Goal: Information Seeking & Learning: Learn about a topic

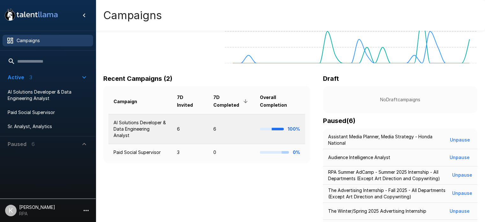
scroll to position [64, 0]
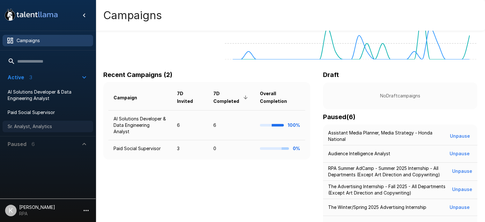
click at [47, 126] on span "Sr. Analyst, Analytics" at bounding box center [48, 126] width 80 height 6
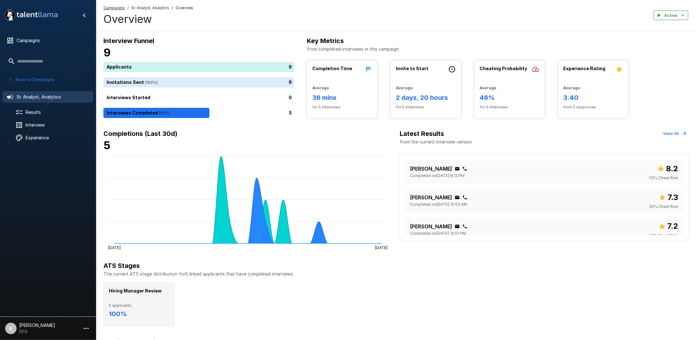
click at [149, 221] on h6 "100 %" at bounding box center [139, 314] width 60 height 10
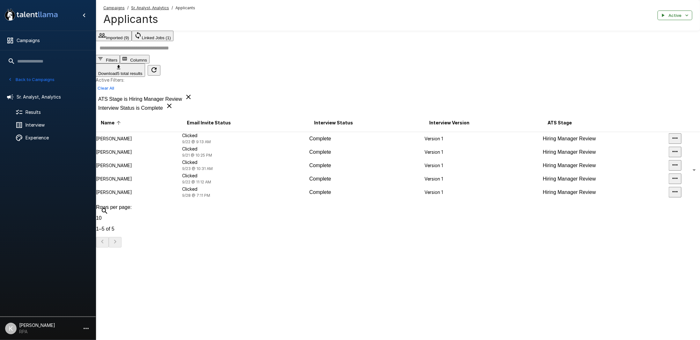
click at [354, 134] on td "Complete" at bounding box center [366, 138] width 115 height 13
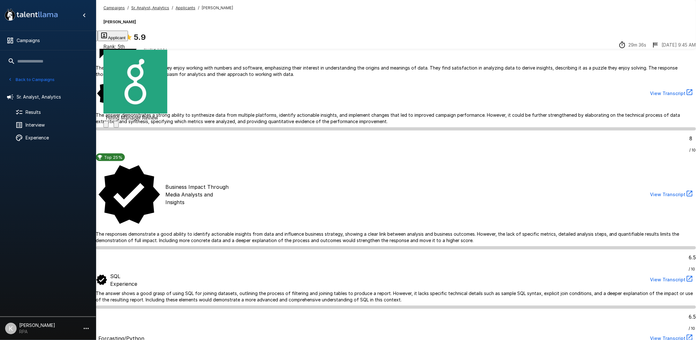
scroll to position [96, 0]
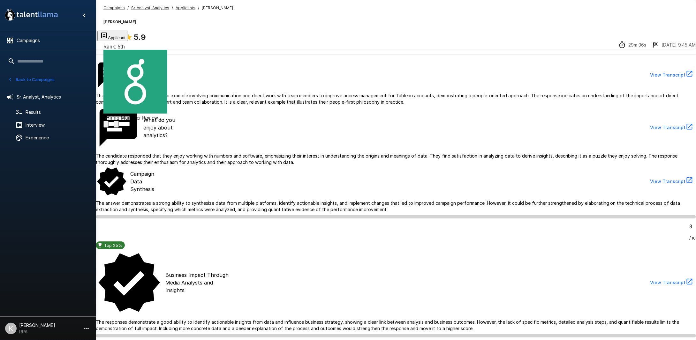
click at [64, 39] on button "Transcript" at bounding box center [49, 36] width 32 height 11
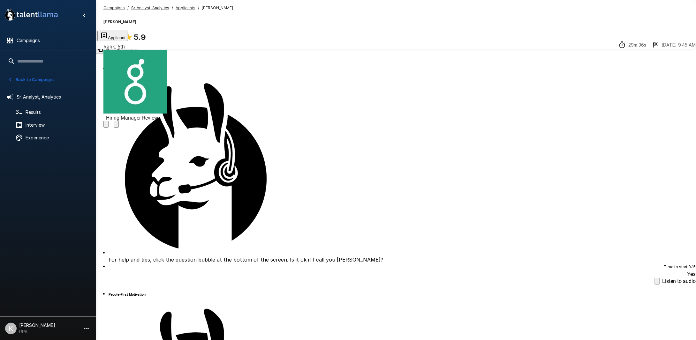
scroll to position [24, 0]
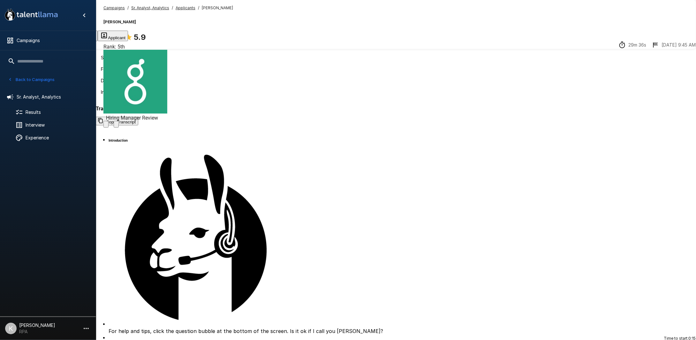
scroll to position [830, 0]
drag, startPoint x: 604, startPoint y: 287, endPoint x: 600, endPoint y: 287, distance: 3.5
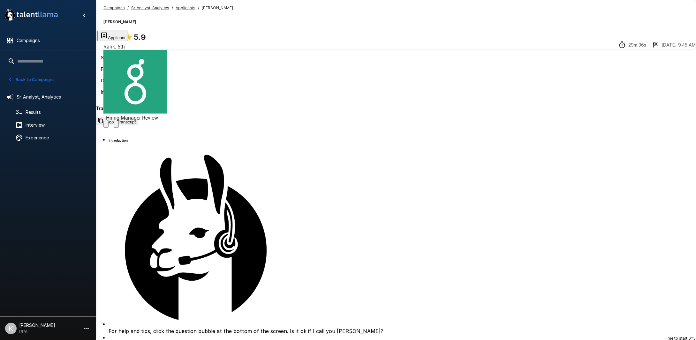
scroll to position [989, 0]
drag, startPoint x: 533, startPoint y: 175, endPoint x: 452, endPoint y: 197, distance: 84.0
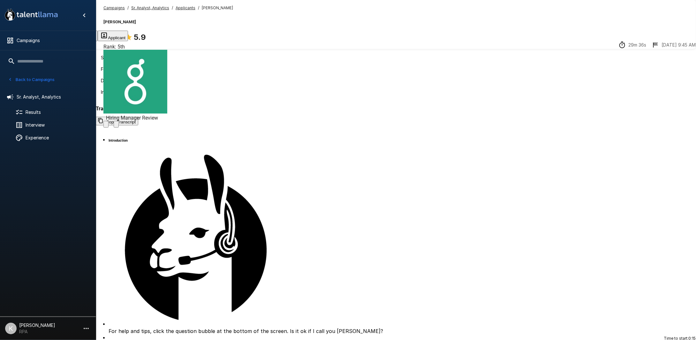
click at [44, 78] on button "Back to Campaigns" at bounding box center [31, 80] width 50 height 10
click at [50, 126] on span "Sr. Analyst, Analytics" at bounding box center [48, 126] width 80 height 6
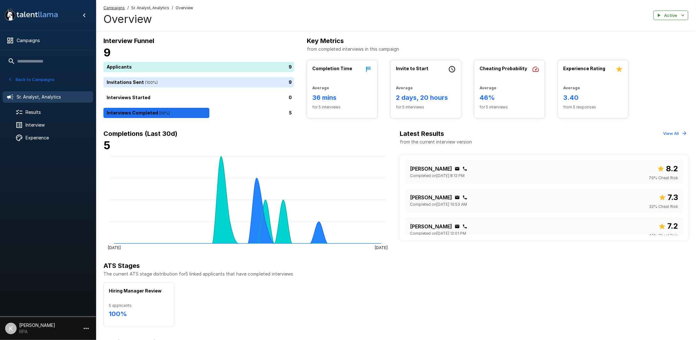
scroll to position [159, 0]
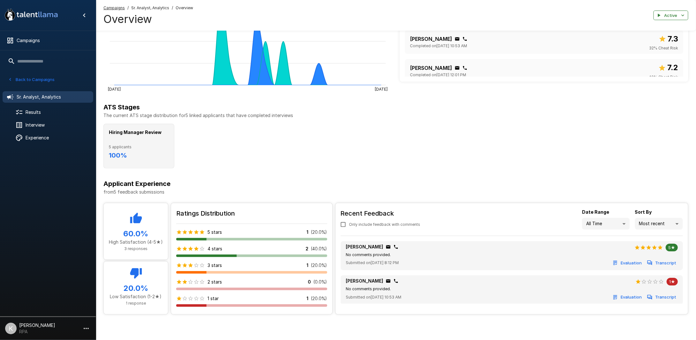
click at [145, 146] on span "5 applicants" at bounding box center [139, 147] width 60 height 6
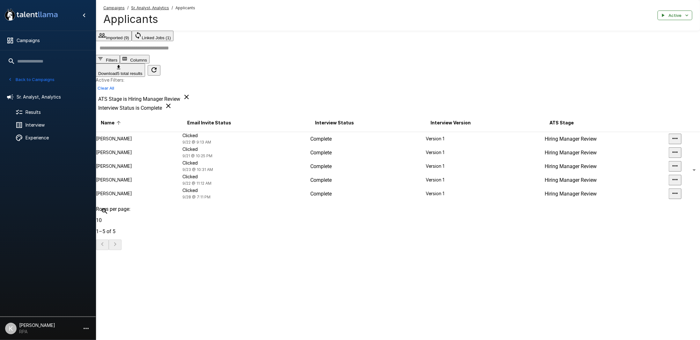
click at [490, 136] on span "Hiring Manager Review" at bounding box center [571, 139] width 52 height 6
drag, startPoint x: 346, startPoint y: 131, endPoint x: 320, endPoint y: 135, distance: 25.7
drag, startPoint x: 320, startPoint y: 135, endPoint x: 244, endPoint y: 163, distance: 81.4
click at [244, 153] on p "Clicked" at bounding box center [245, 149] width 127 height 6
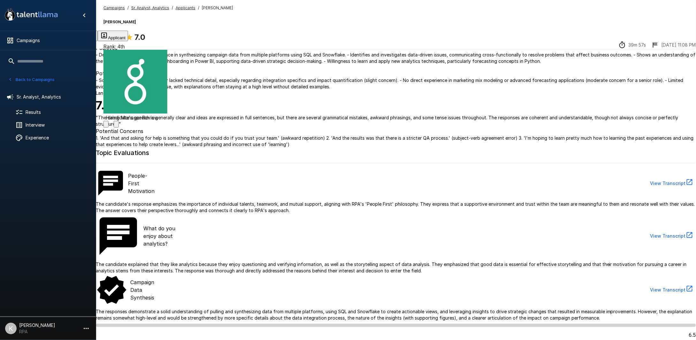
click at [125, 44] on span "Rank: 4th" at bounding box center [113, 47] width 21 height 6
click at [183, 6] on u "Applicants" at bounding box center [185, 7] width 20 height 5
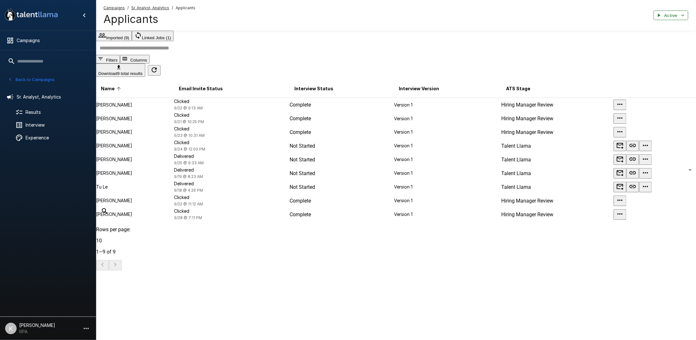
click at [274, 214] on p "Clicked" at bounding box center [231, 211] width 115 height 6
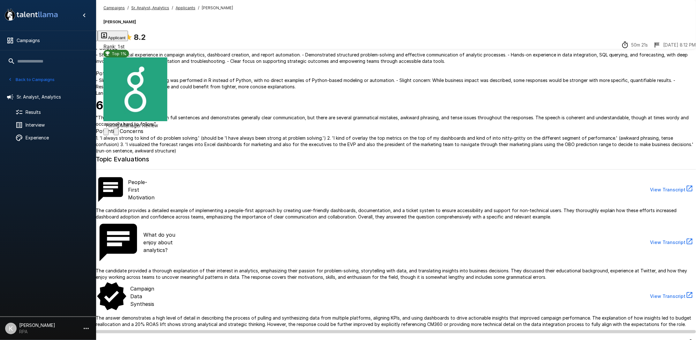
click at [64, 39] on button "Transcript" at bounding box center [49, 36] width 32 height 11
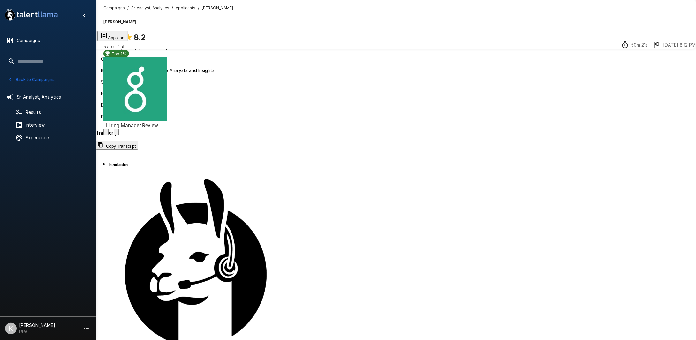
scroll to position [191, 0]
drag, startPoint x: 382, startPoint y: 158, endPoint x: 435, endPoint y: 243, distance: 100.9
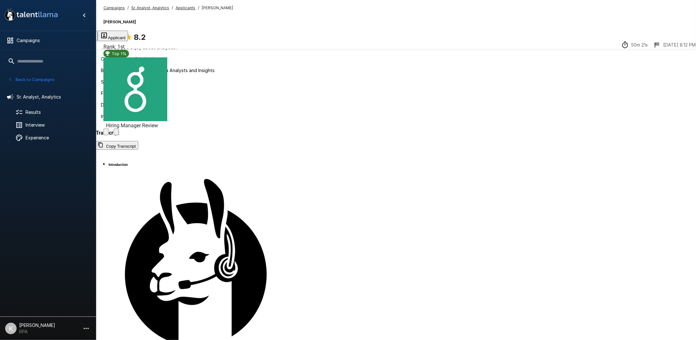
scroll to position [1787, 0]
click at [183, 7] on u "Applicants" at bounding box center [185, 7] width 20 height 5
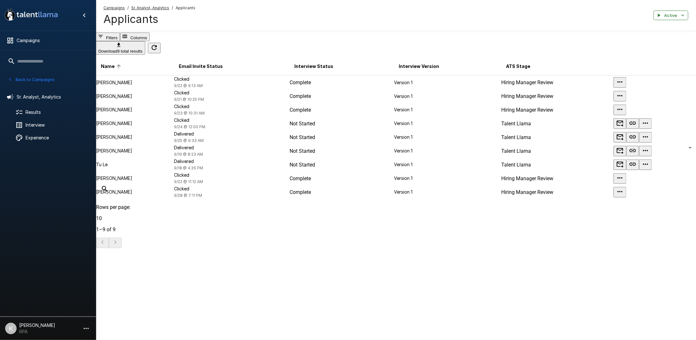
scroll to position [38, 0]
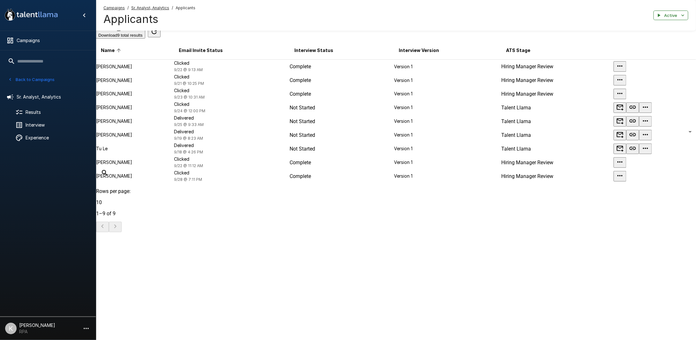
click at [293, 166] on span "Complete" at bounding box center [299, 163] width 21 height 6
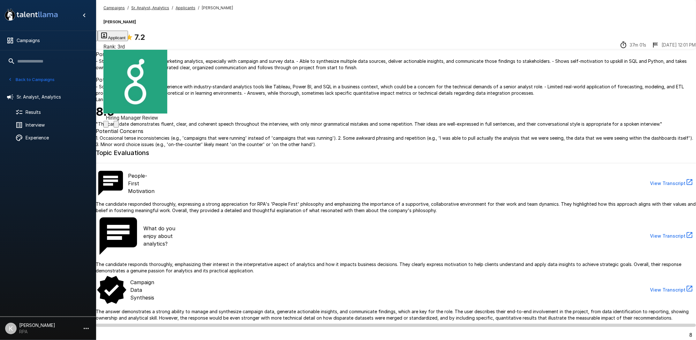
click at [64, 39] on button "Transcript" at bounding box center [49, 36] width 32 height 11
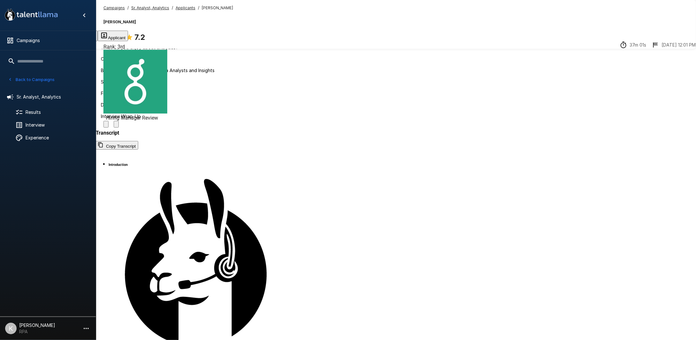
scroll to position [319, 0]
drag, startPoint x: 374, startPoint y: 215, endPoint x: 566, endPoint y: 248, distance: 194.4
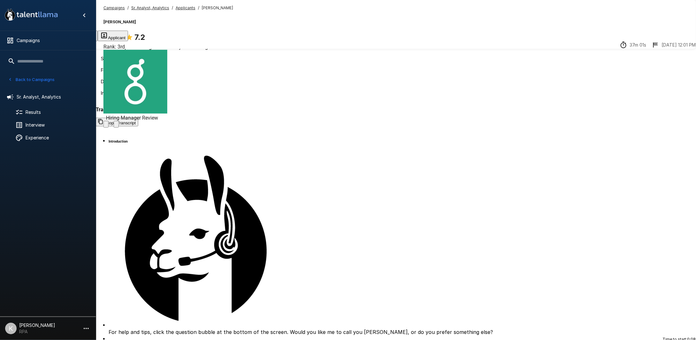
scroll to position [24, 0]
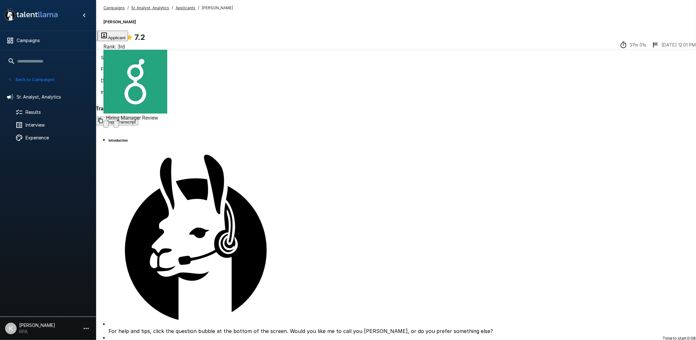
scroll to position [1978, 0]
click at [181, 9] on u "Applicants" at bounding box center [185, 7] width 20 height 5
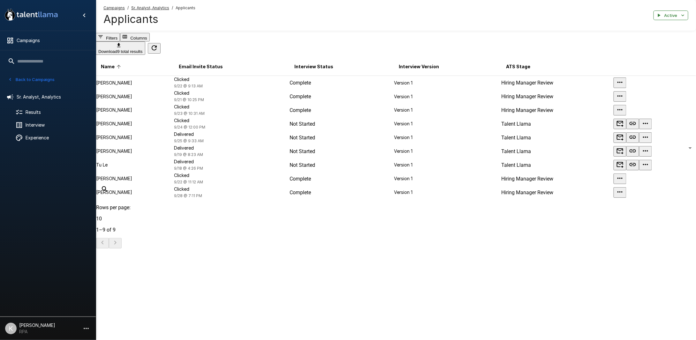
scroll to position [38, 0]
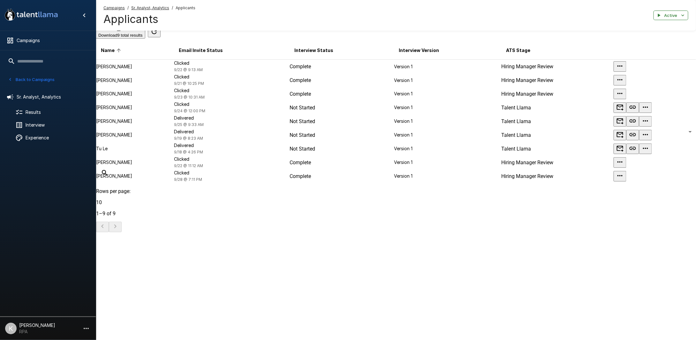
click at [305, 97] on span "Complete" at bounding box center [299, 94] width 21 height 6
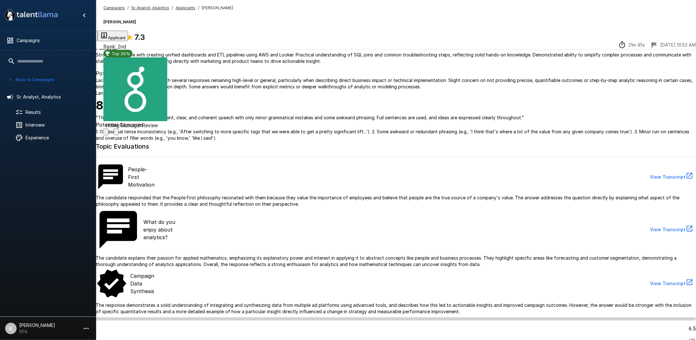
drag, startPoint x: 173, startPoint y: 40, endPoint x: 196, endPoint y: 43, distance: 23.2
click at [64, 40] on button "Transcript" at bounding box center [49, 36] width 32 height 11
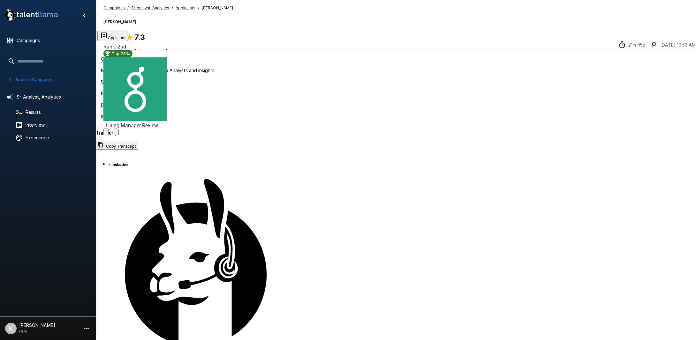
scroll to position [287, 0]
drag, startPoint x: 309, startPoint y: 209, endPoint x: 511, endPoint y: 217, distance: 201.8
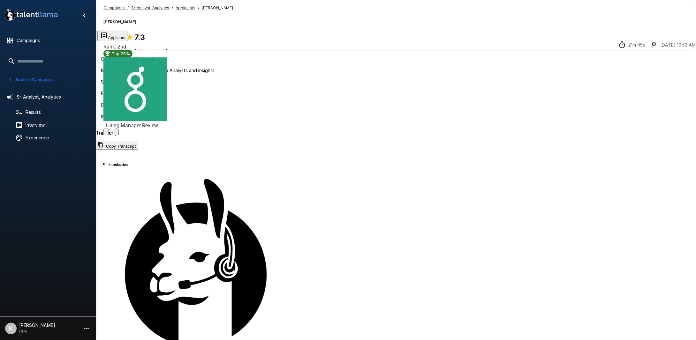
scroll to position [415, 0]
drag, startPoint x: 266, startPoint y: 187, endPoint x: 409, endPoint y: 217, distance: 145.4
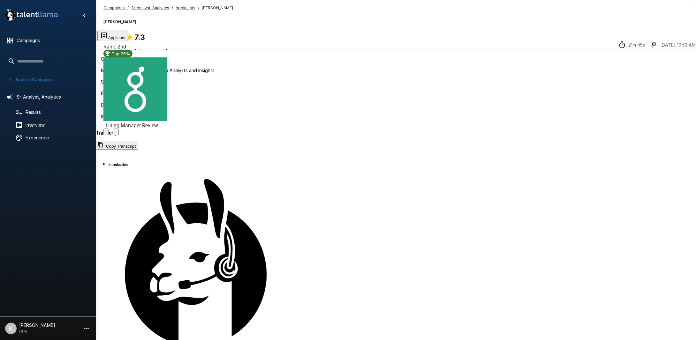
click at [128, 38] on button "Applicant" at bounding box center [113, 36] width 30 height 11
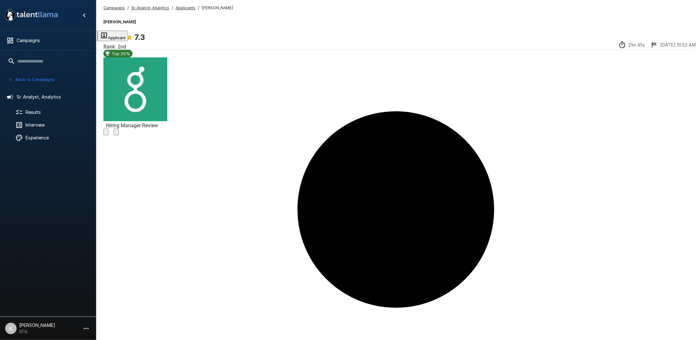
drag, startPoint x: 186, startPoint y: 88, endPoint x: 278, endPoint y: 130, distance: 100.5
click at [98, 39] on button "Next Steps" at bounding box center [80, 36] width 33 height 11
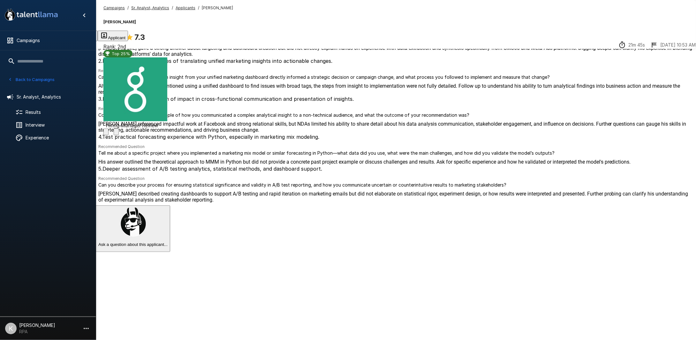
click at [490, 156] on p "Tell me about a specific project where you implemented a marketing mix model or…" at bounding box center [395, 153] width 595 height 6
click at [490, 165] on div "4 . Test practical forecasting experience with Python, especially in marketing …" at bounding box center [395, 149] width 595 height 32
click at [178, 7] on u "Applicants" at bounding box center [185, 7] width 20 height 5
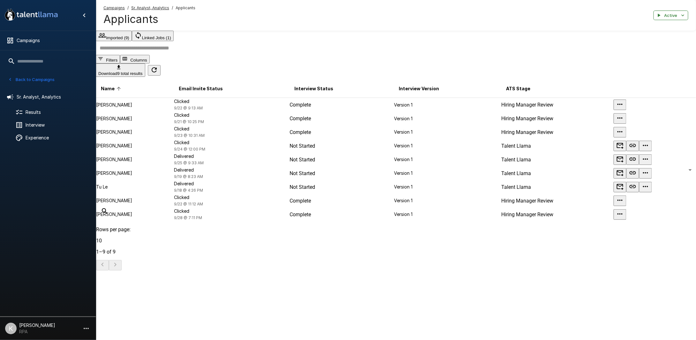
click at [251, 118] on p "Clicked" at bounding box center [231, 115] width 115 height 6
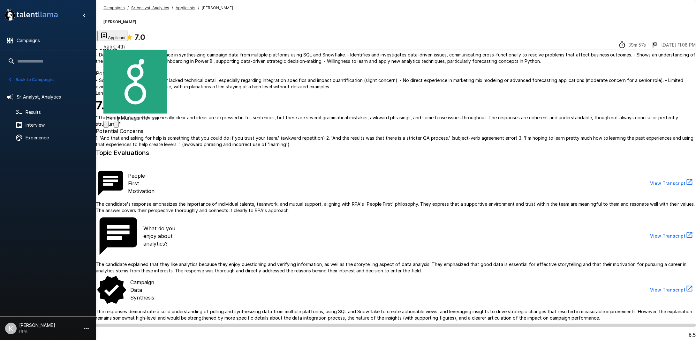
click at [108, 36] on icon "button" at bounding box center [104, 36] width 8 height 8
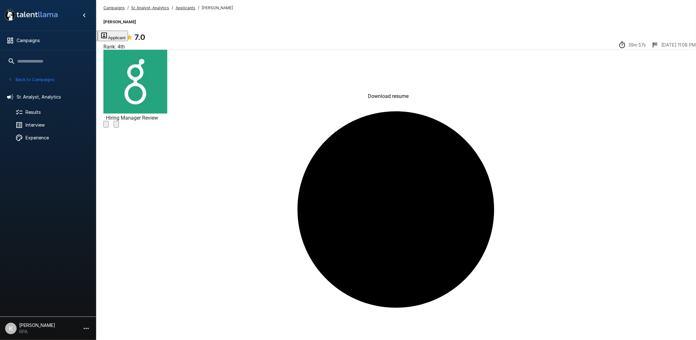
click at [182, 7] on u "Applicants" at bounding box center [185, 7] width 20 height 5
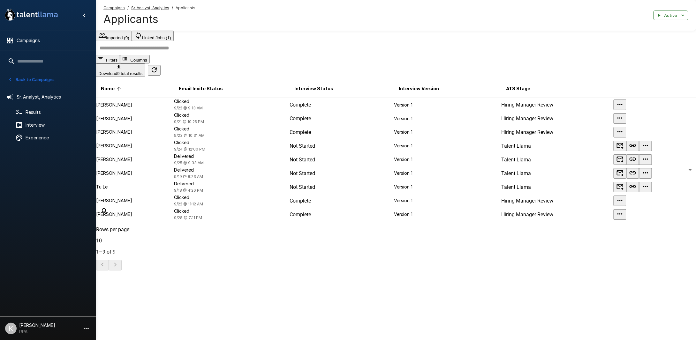
click at [156, 125] on td "[PERSON_NAME]" at bounding box center [135, 119] width 78 height 14
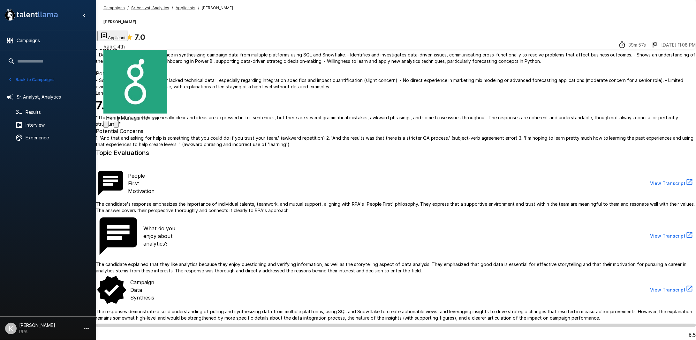
click at [64, 41] on button "Transcript" at bounding box center [49, 36] width 32 height 11
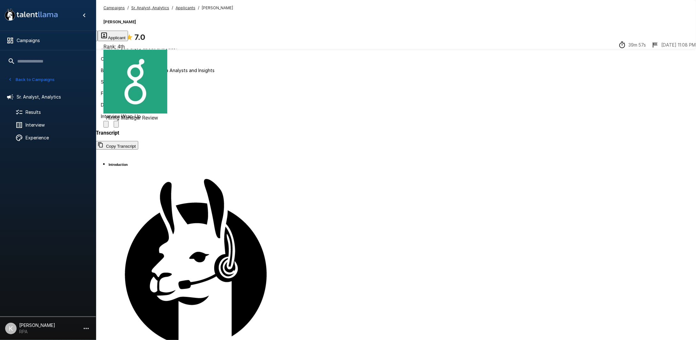
click at [128, 40] on button "Applicant" at bounding box center [113, 36] width 30 height 11
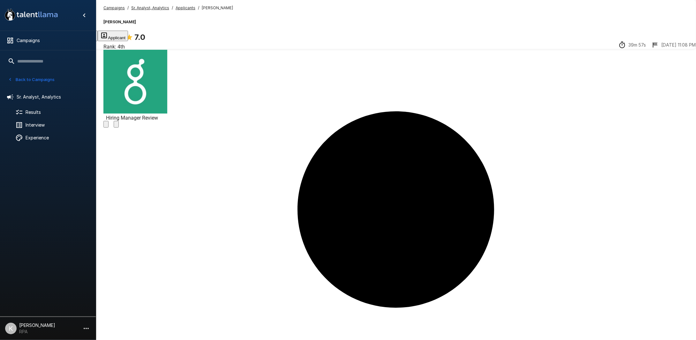
click at [42, 38] on icon "button" at bounding box center [39, 35] width 6 height 6
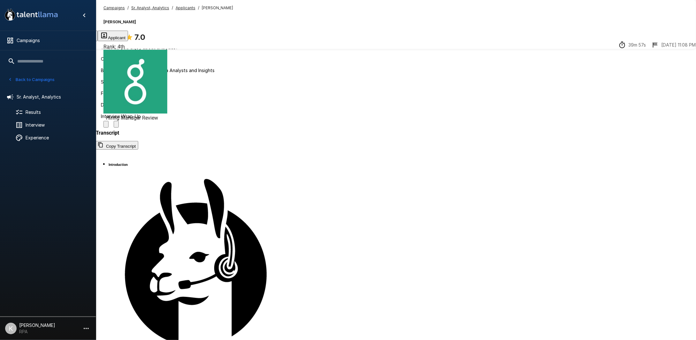
click at [33, 37] on button "Evaluation" at bounding box center [16, 36] width 33 height 11
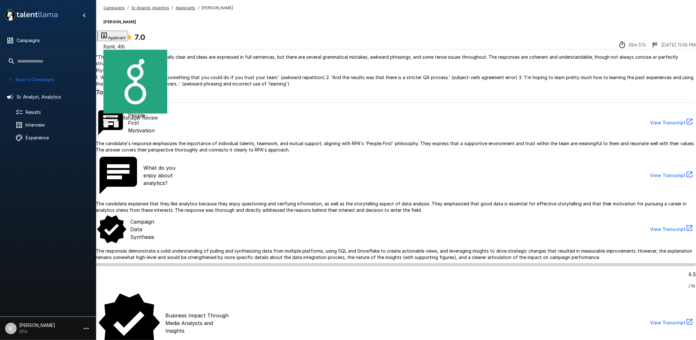
scroll to position [11, 0]
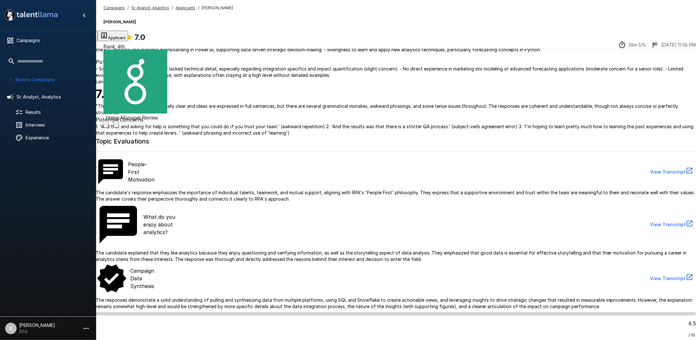
click at [64, 41] on button "Transcript" at bounding box center [49, 36] width 32 height 11
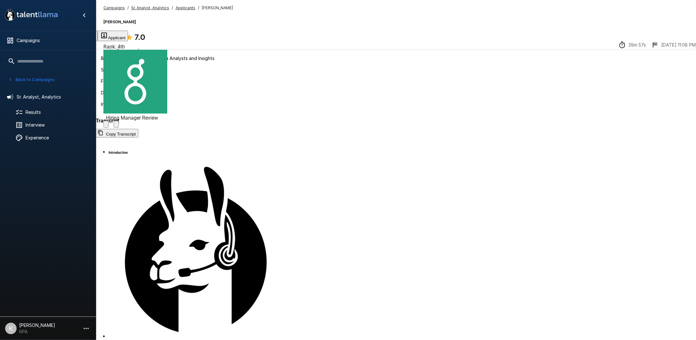
click at [33, 38] on button "Evaluation" at bounding box center [16, 36] width 33 height 11
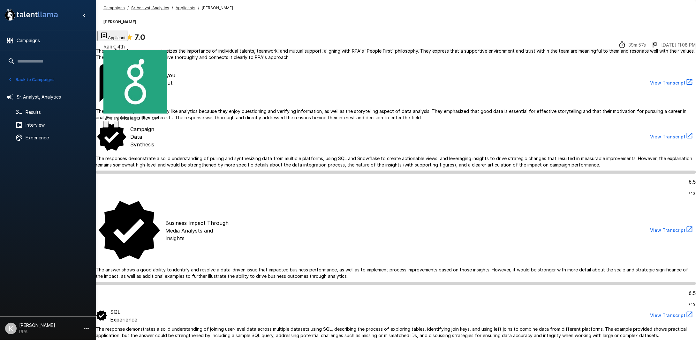
scroll to position [160, 0]
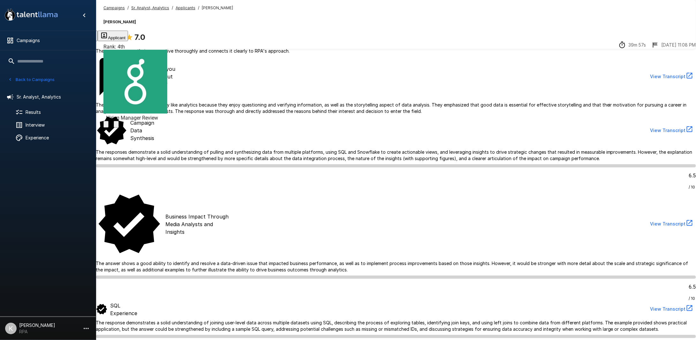
click at [283, 161] on p "The responses demonstrate a solid understanding of pulling and synthesizing dat…" at bounding box center [396, 155] width 600 height 13
click at [208, 154] on p "The responses demonstrate a solid understanding of pulling and synthesizing dat…" at bounding box center [396, 155] width 600 height 13
click at [64, 40] on button "Transcript" at bounding box center [49, 36] width 32 height 11
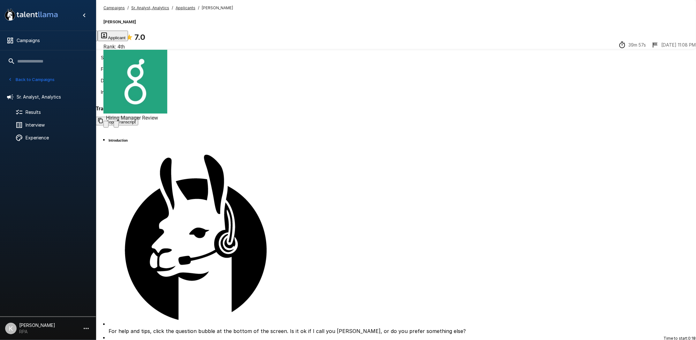
scroll to position [319, 0]
drag, startPoint x: 316, startPoint y: 171, endPoint x: 490, endPoint y: 172, distance: 174.5
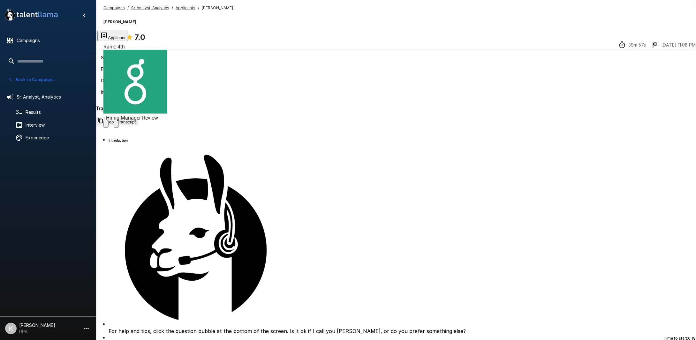
drag, startPoint x: 482, startPoint y: 185, endPoint x: 451, endPoint y: 184, distance: 31.3
click at [142, 100] on div "Outline Introduction People-First Motivation What do you enjoy about analytics?…" at bounding box center [396, 41] width 600 height 120
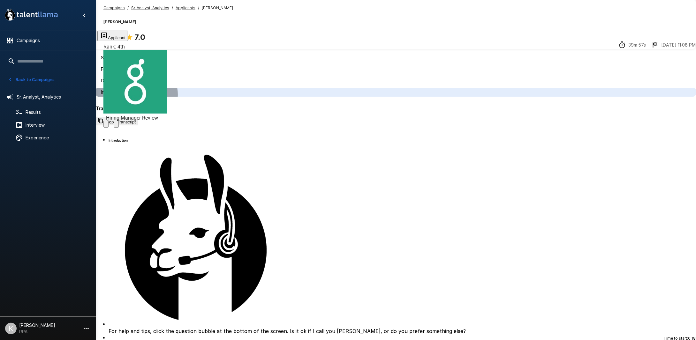
click at [141, 95] on span "Interview Wrap-Up" at bounding box center [121, 91] width 40 height 5
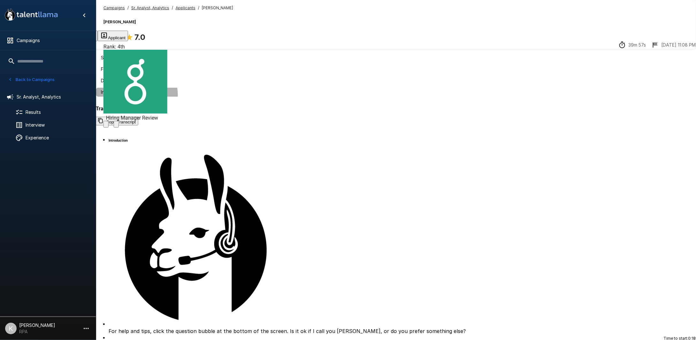
scroll to position [18, 0]
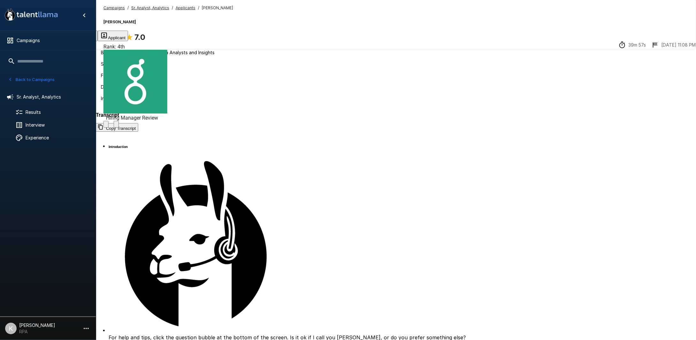
scroll to position [1639, 0]
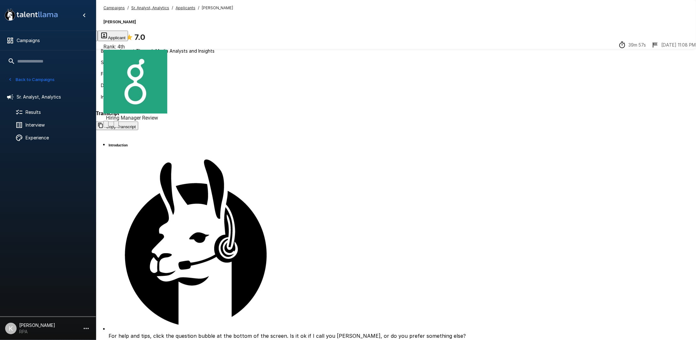
scroll to position [24, 0]
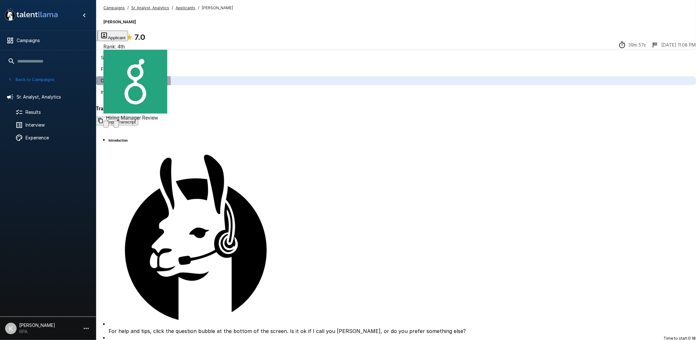
click at [138, 83] on span "Dynamic Dashboard Creation" at bounding box center [132, 80] width 62 height 5
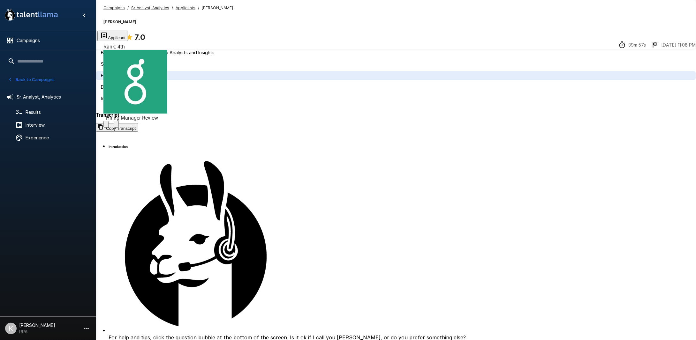
scroll to position [1400, 0]
click at [137, 80] on div "Forcasting/Python" at bounding box center [396, 75] width 600 height 9
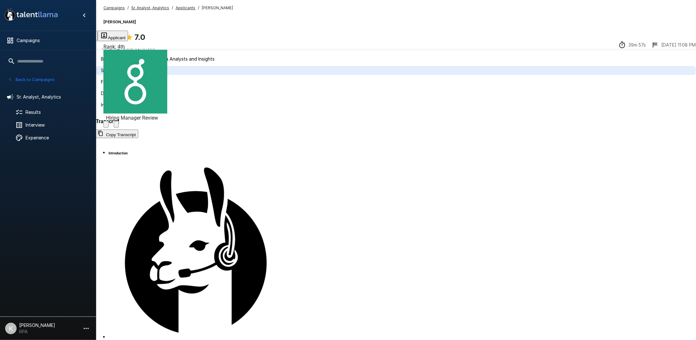
scroll to position [1118, 0]
click at [134, 73] on span "SQL Experience" at bounding box center [117, 70] width 33 height 5
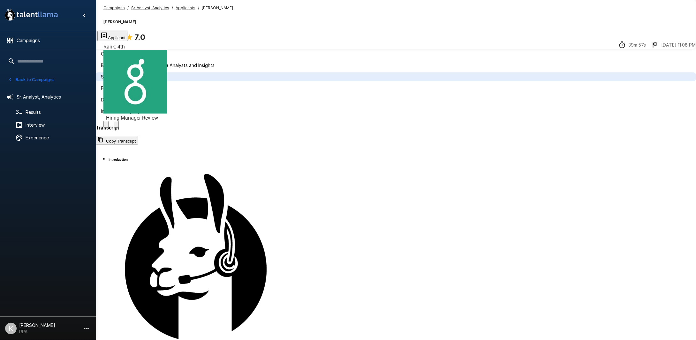
scroll to position [952, 0]
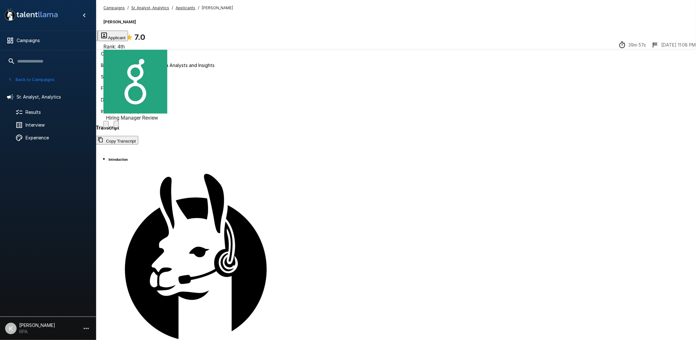
click at [98, 39] on button "Next Steps" at bounding box center [80, 36] width 33 height 11
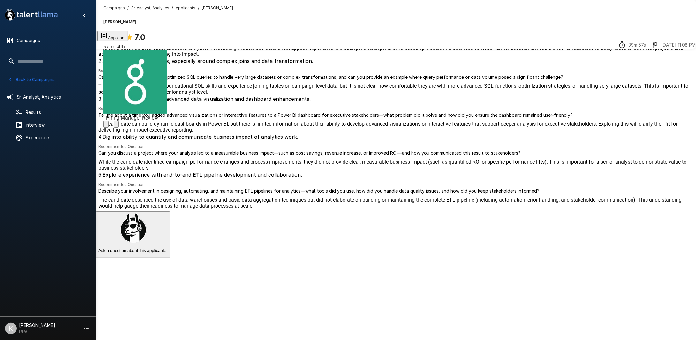
click at [461, 156] on div "Recommended Question Can you discuss a project where your analysis led to a mea…" at bounding box center [395, 149] width 595 height 13
drag, startPoint x: 484, startPoint y: 216, endPoint x: 481, endPoint y: 214, distance: 3.5
click at [484, 171] on span "While the candidate identified campaign performance changes and process improve…" at bounding box center [395, 165] width 595 height 12
click at [98, 37] on button "Next Steps" at bounding box center [80, 36] width 33 height 11
click at [180, 3] on div "Campaigns / Sr. Analyst, Analytics / Applicants / [PERSON_NAME] [PERSON_NAME] 7…" at bounding box center [396, 15] width 600 height 31
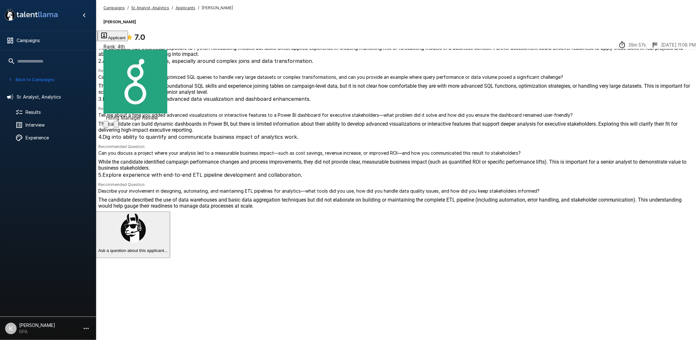
click at [163, 5] on span "Sr. Analyst, Analytics" at bounding box center [150, 8] width 38 height 6
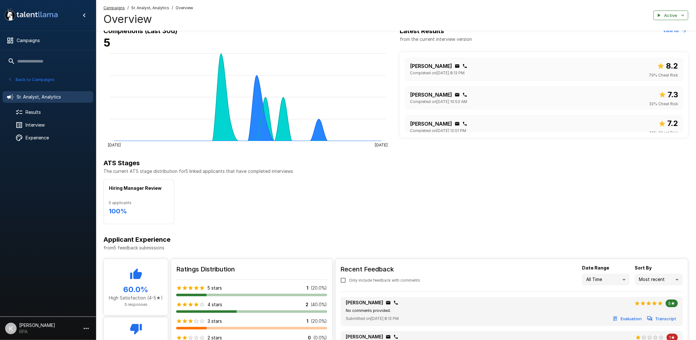
scroll to position [159, 0]
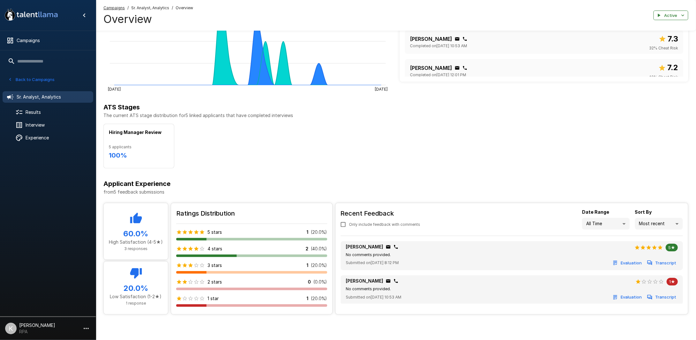
click at [239, 221] on div "Ratings Distribution 5 stars 1 ( 20.0 %) 4 stars 2 ( 40.0 %) 3 stars 1 ( 20.0 %…" at bounding box center [251, 261] width 161 height 116
click at [308, 221] on p "1" at bounding box center [308, 232] width 2 height 6
drag, startPoint x: 305, startPoint y: 246, endPoint x: 277, endPoint y: 240, distance: 29.3
click at [306, 221] on p "2" at bounding box center [307, 249] width 3 height 6
click at [464, 120] on div "ATS Stages The current ATS stage distribution for 5 linked applicants that have…" at bounding box center [395, 135] width 584 height 66
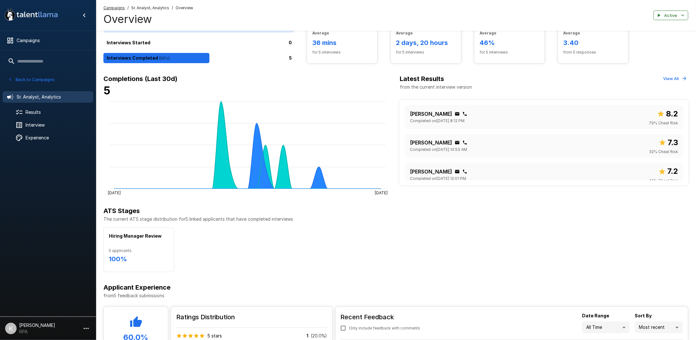
scroll to position [0, 0]
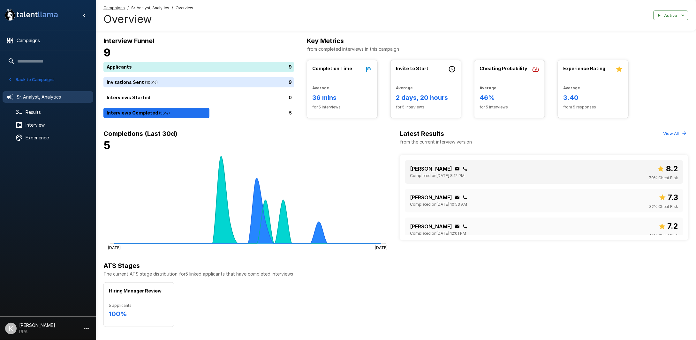
click at [490, 168] on div "[PERSON_NAME] Completed on [DATE] 8:12 PM 8.2 79 % Cheat Risk" at bounding box center [544, 172] width 268 height 19
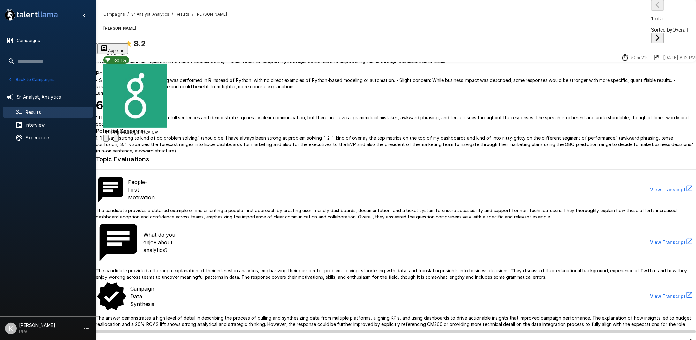
click at [64, 43] on button "Transcript" at bounding box center [49, 48] width 32 height 11
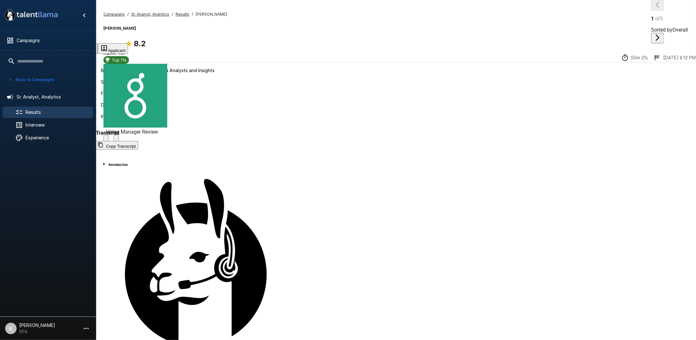
click at [98, 43] on button "Next Steps" at bounding box center [80, 48] width 33 height 11
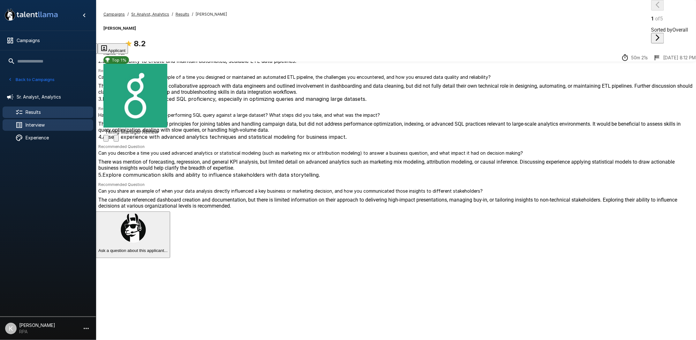
click at [36, 122] on span "Interview" at bounding box center [57, 125] width 63 height 6
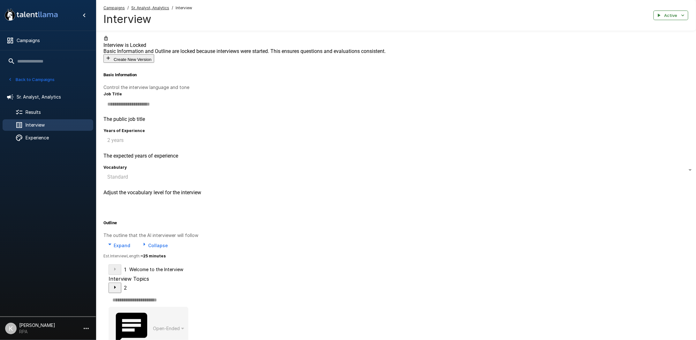
click at [153, 5] on u "Sr. Analyst, Analytics" at bounding box center [150, 7] width 38 height 5
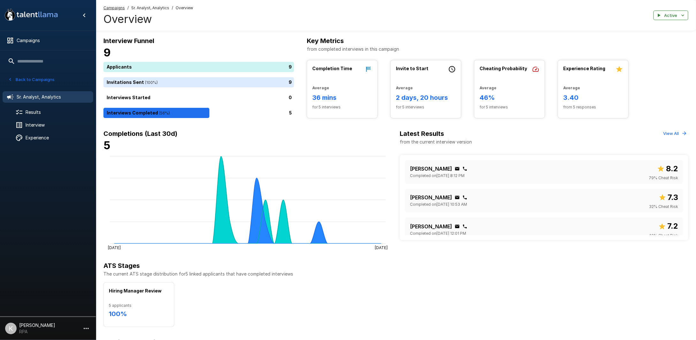
click at [432, 96] on h6 "2 days, 20 hours" at bounding box center [426, 98] width 60 height 10
click at [490, 175] on div "[PERSON_NAME] Completed on [DATE] 8:12 PM 8.2 79 % Cheat Risk" at bounding box center [544, 172] width 268 height 19
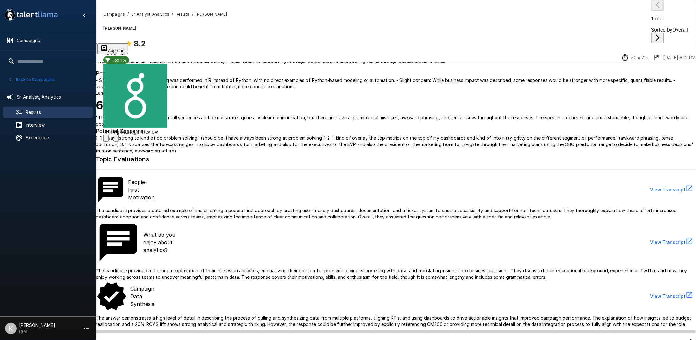
click at [490, 192] on icon "button" at bounding box center [689, 189] width 8 height 8
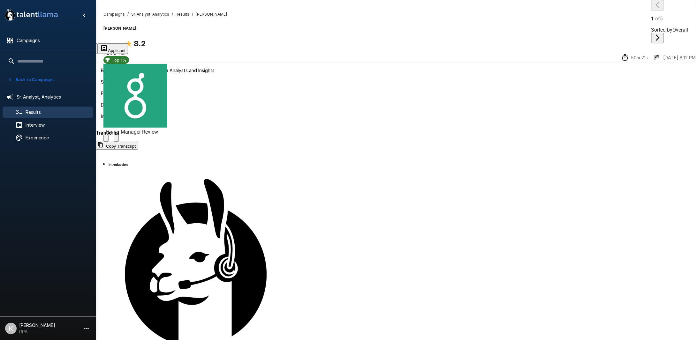
scroll to position [1053, 0]
drag, startPoint x: 384, startPoint y: 223, endPoint x: 382, endPoint y: 212, distance: 11.6
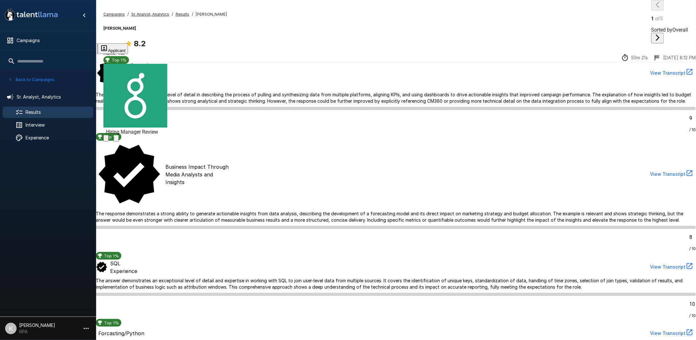
scroll to position [410, 0]
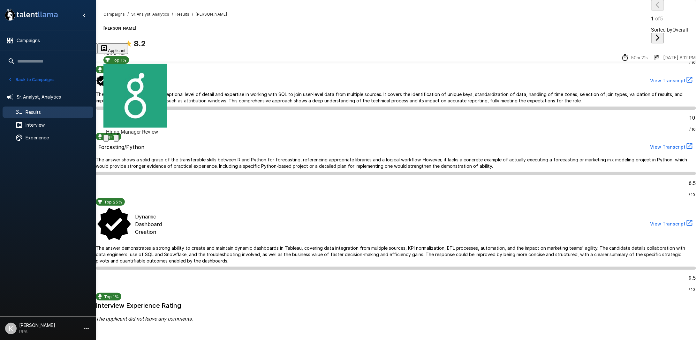
drag, startPoint x: 245, startPoint y: 222, endPoint x: 322, endPoint y: 237, distance: 77.7
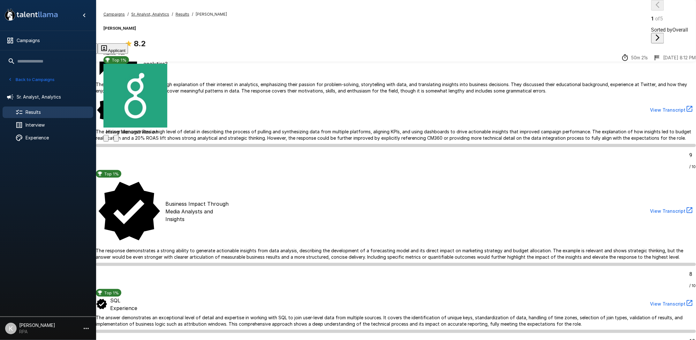
scroll to position [0, 0]
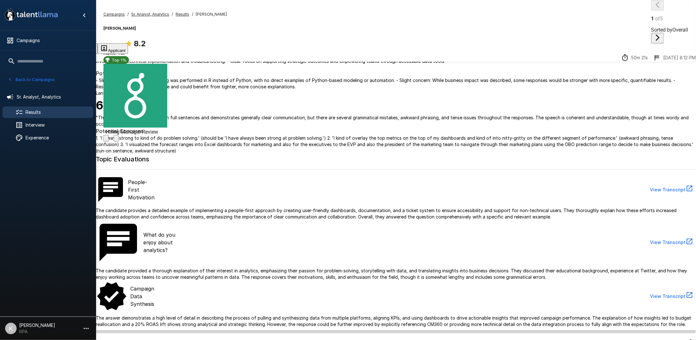
click at [64, 43] on button "Transcript" at bounding box center [49, 48] width 32 height 11
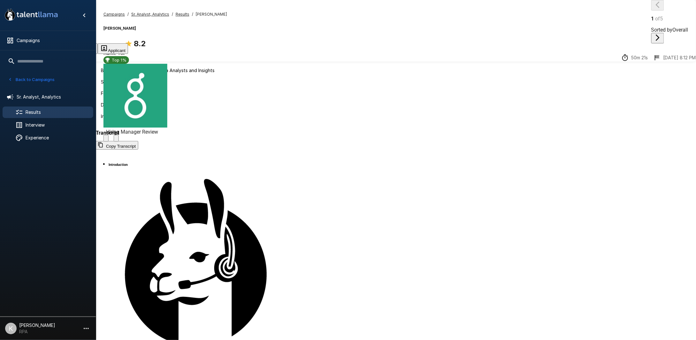
scroll to position [447, 0]
click at [43, 112] on span "Results" at bounding box center [57, 112] width 63 height 6
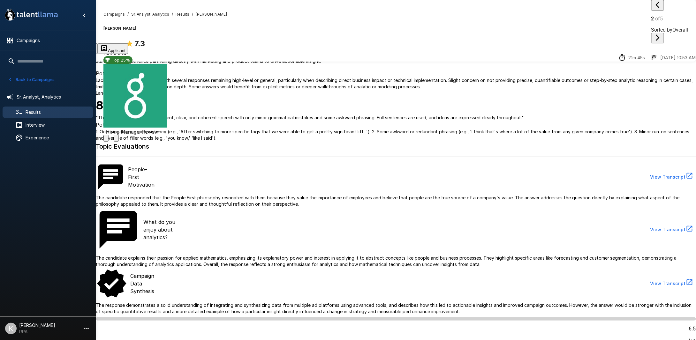
click at [128, 43] on button "Applicant" at bounding box center [113, 48] width 30 height 11
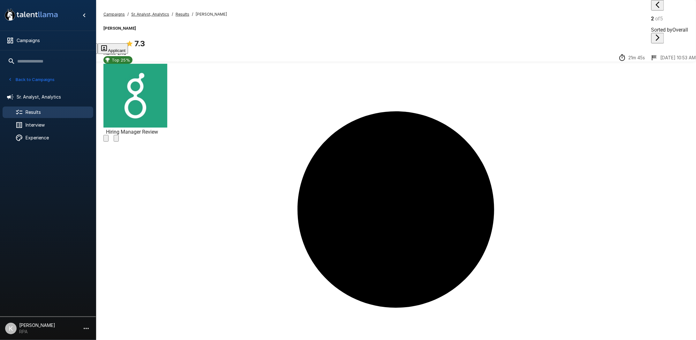
click at [490, 34] on icon "button" at bounding box center [657, 38] width 8 height 8
click at [33, 43] on button "Evaluation" at bounding box center [16, 48] width 33 height 11
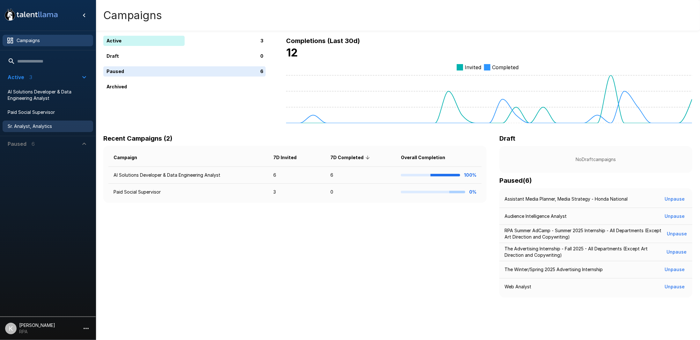
click at [35, 128] on span "Sr. Analyst, Analytics" at bounding box center [48, 126] width 80 height 6
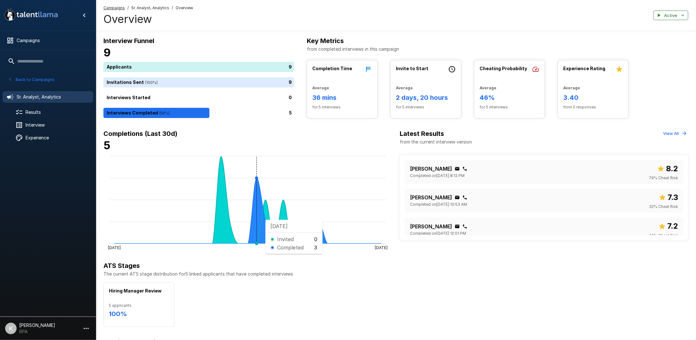
click at [260, 220] on icon at bounding box center [247, 211] width 267 height 66
click at [669, 132] on button "View All" at bounding box center [674, 134] width 26 height 10
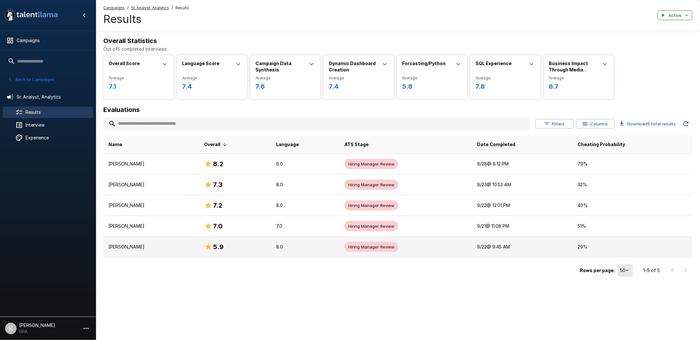
click at [607, 246] on p "29 %" at bounding box center [632, 247] width 109 height 6
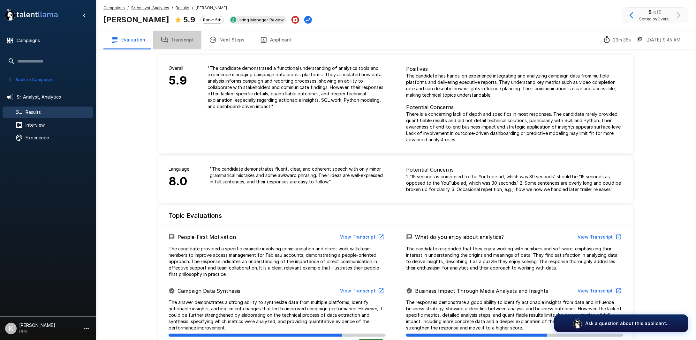
click at [170, 38] on button "Transcript" at bounding box center [177, 40] width 48 height 18
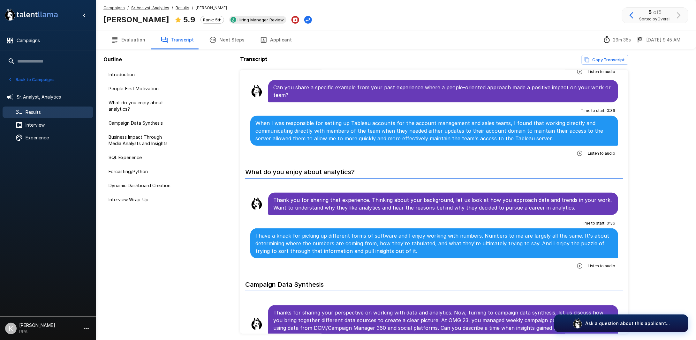
scroll to position [287, 0]
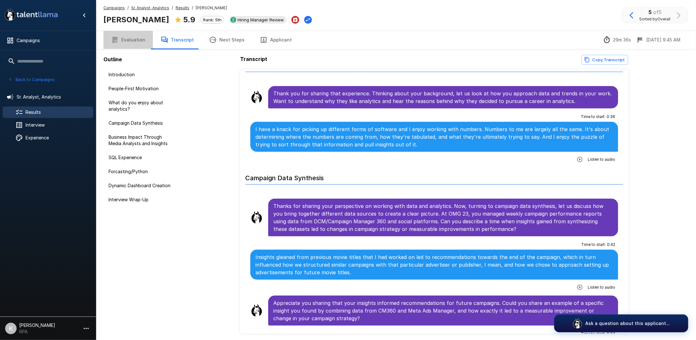
click at [141, 42] on button "Evaluation" at bounding box center [127, 40] width 49 height 18
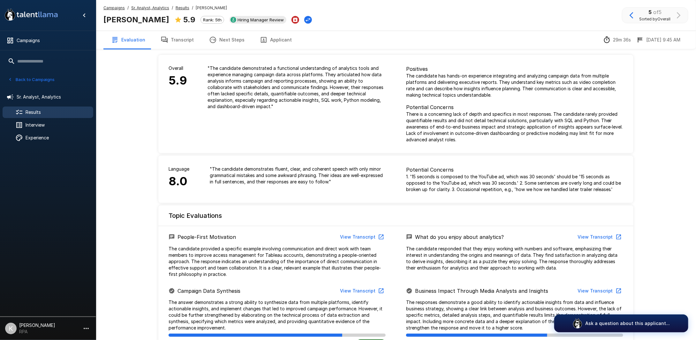
click at [166, 35] on button "Transcript" at bounding box center [177, 40] width 48 height 18
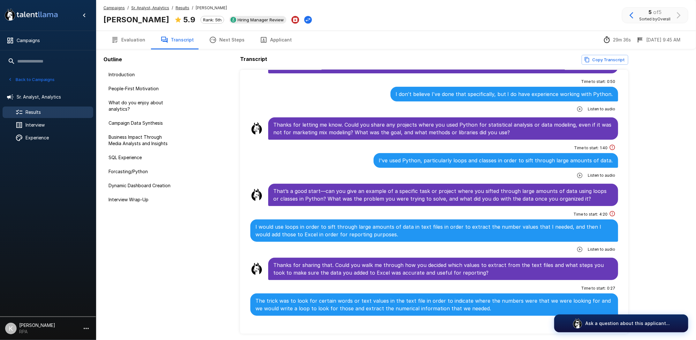
scroll to position [1244, 0]
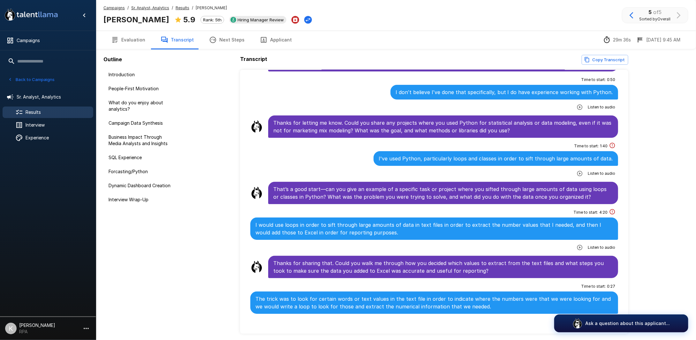
click at [275, 38] on button "Applicant" at bounding box center [275, 40] width 47 height 18
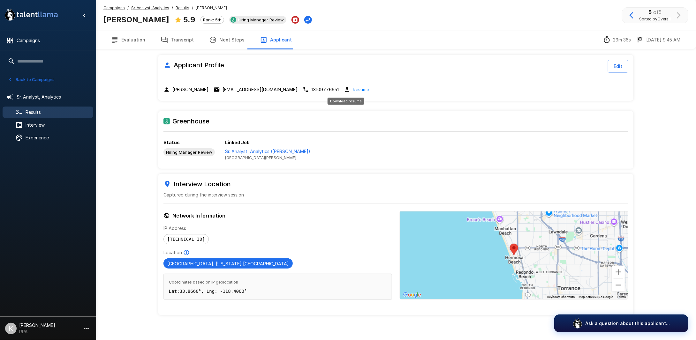
click at [353, 86] on link "Resume" at bounding box center [361, 89] width 16 height 7
click at [227, 45] on button "Next Steps" at bounding box center [226, 40] width 51 height 18
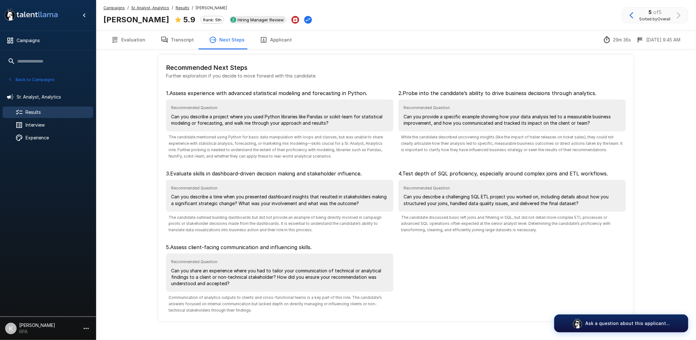
click at [190, 46] on button "Transcript" at bounding box center [177, 40] width 48 height 18
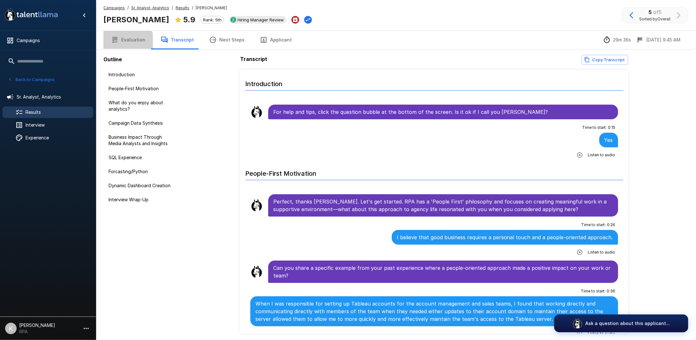
click at [124, 47] on button "Evaluation" at bounding box center [127, 40] width 49 height 18
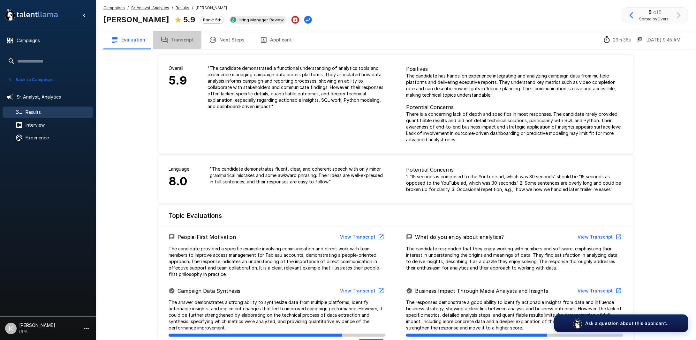
click at [172, 38] on button "Transcript" at bounding box center [177, 40] width 48 height 18
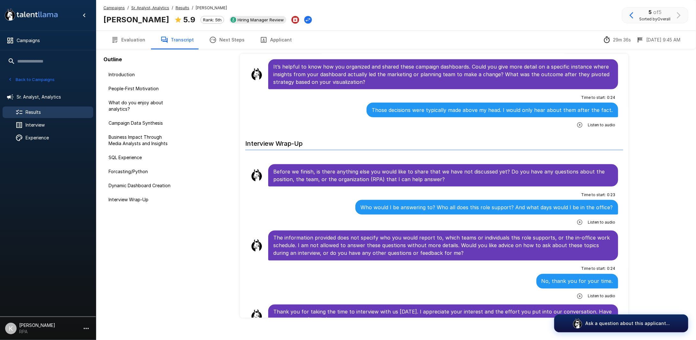
scroll to position [24, 0]
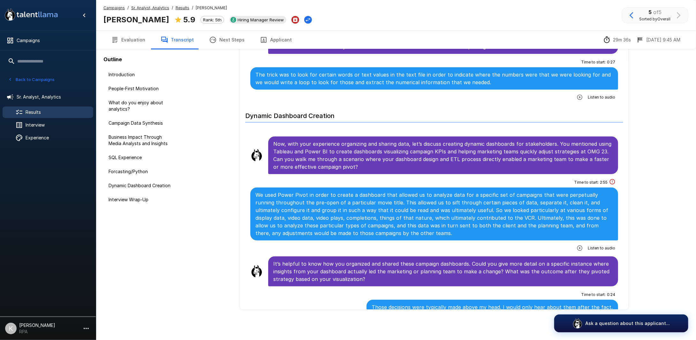
scroll to position [1426, 0]
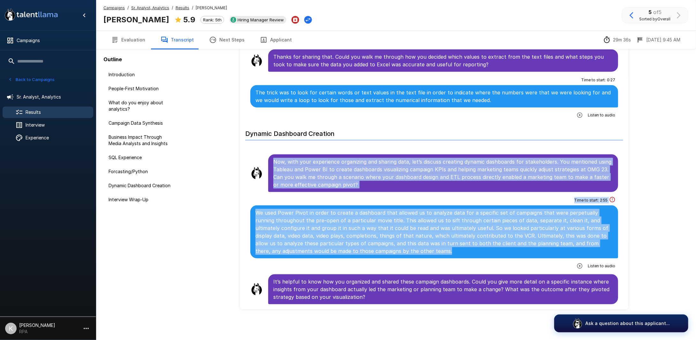
drag, startPoint x: 369, startPoint y: 121, endPoint x: 428, endPoint y: 242, distance: 134.0
drag, startPoint x: 429, startPoint y: 240, endPoint x: 429, endPoint y: 234, distance: 5.7
click at [429, 240] on p "We used Power Pivot in order to create a dashboard that allowed us to analyze d…" at bounding box center [433, 232] width 357 height 46
click at [448, 158] on p "Now, with your experience organizing and sharing data, let’s discuss creating d…" at bounding box center [442, 173] width 339 height 31
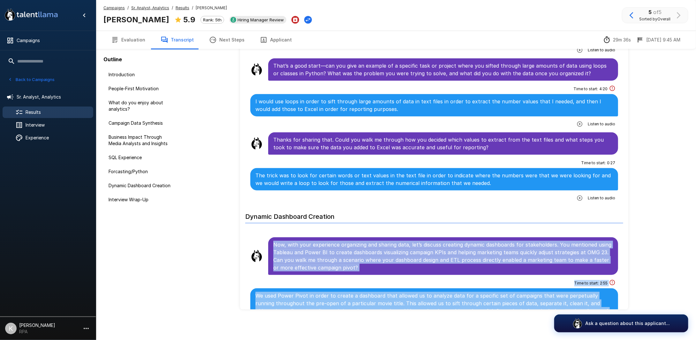
scroll to position [1331, 0]
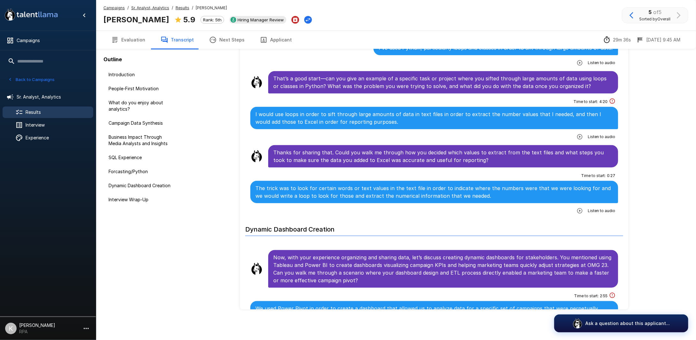
click at [441, 122] on div "Time to start : 4 : 20 I would use loops in order to sift through large amounts…" at bounding box center [434, 119] width 368 height 45
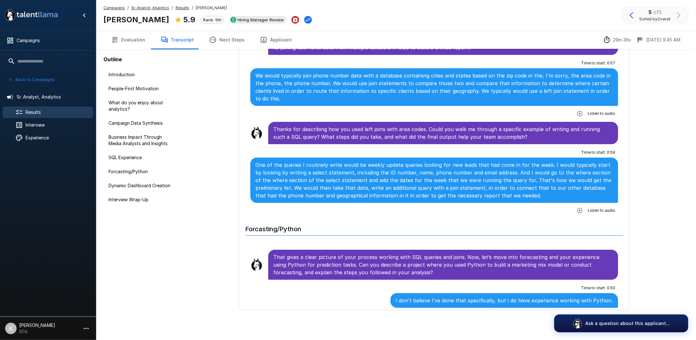
scroll to position [884, 0]
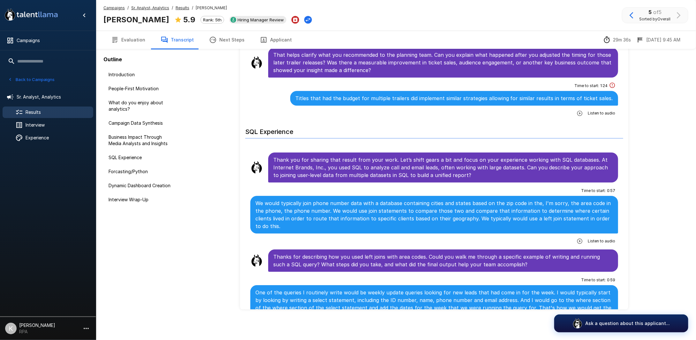
click at [182, 6] on u "Results" at bounding box center [182, 7] width 14 height 5
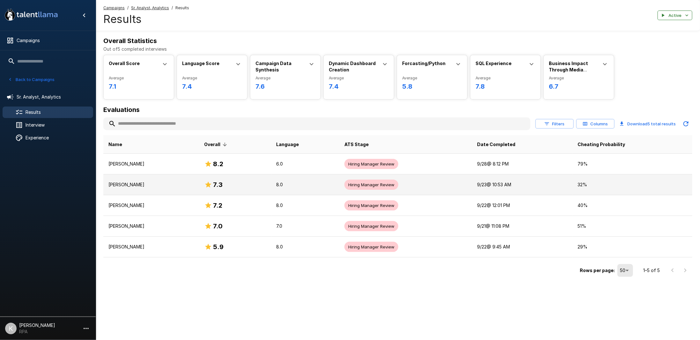
click at [167, 189] on td "[PERSON_NAME]" at bounding box center [151, 185] width 96 height 21
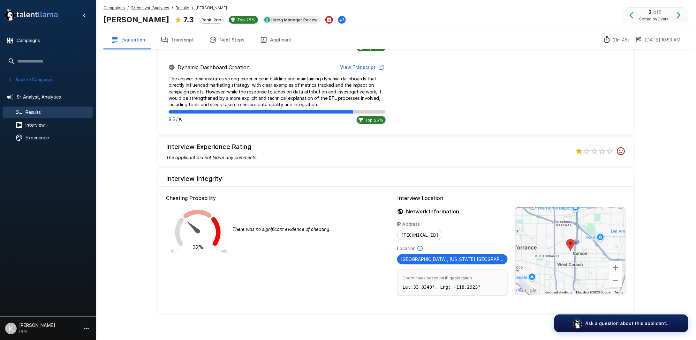
scroll to position [383, 0]
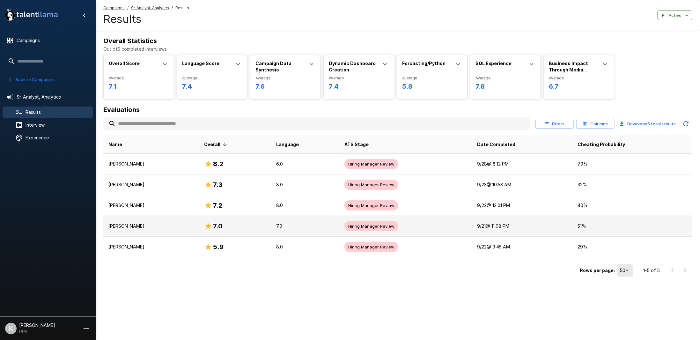
click at [255, 216] on td "7.0" at bounding box center [235, 226] width 72 height 21
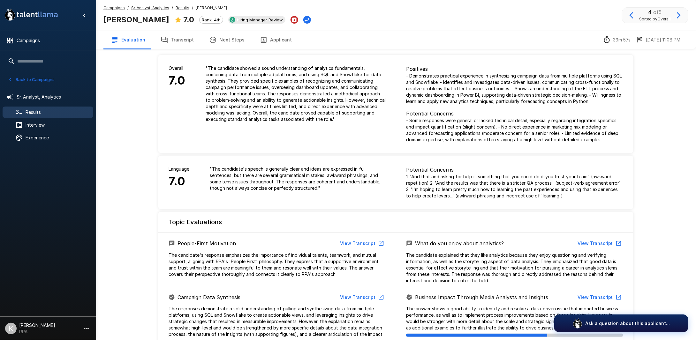
click at [183, 4] on div "Campaigns / Sr. Analyst, Analytics / Results / Henry Santiago Henry Santiago 7.…" at bounding box center [396, 15] width 600 height 31
click at [180, 9] on u "Results" at bounding box center [182, 7] width 14 height 5
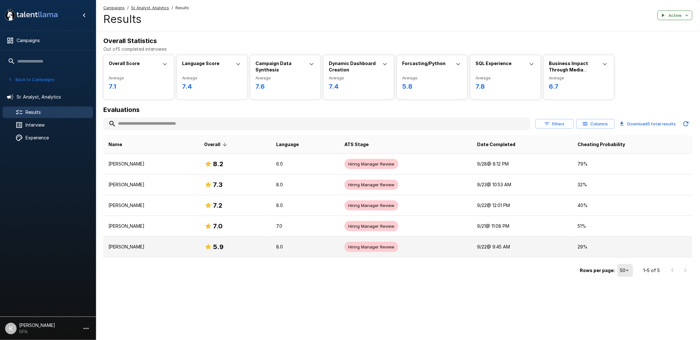
click at [310, 246] on p "8.0" at bounding box center [306, 247] width 58 height 6
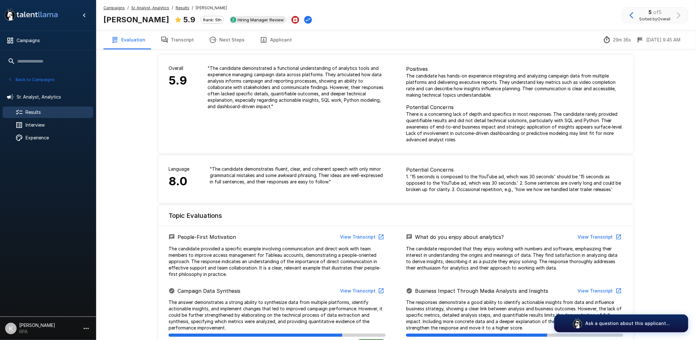
click at [175, 40] on button "Transcript" at bounding box center [177, 40] width 48 height 18
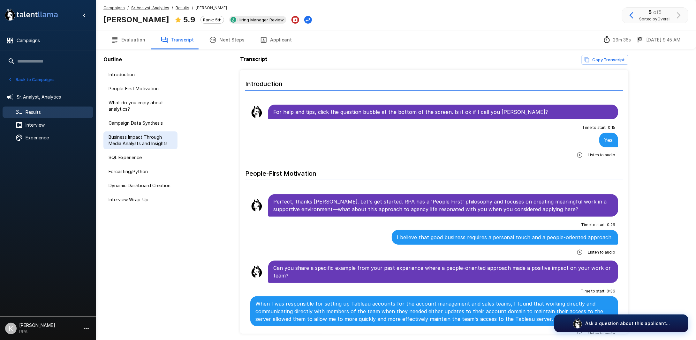
click at [160, 140] on span "Business Impact Through Media Analysts and Insights" at bounding box center [140, 140] width 64 height 13
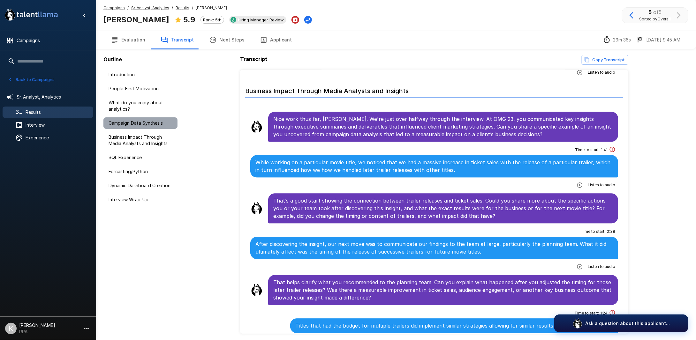
click at [158, 124] on span "Campaign Data Synthesis" at bounding box center [140, 123] width 64 height 6
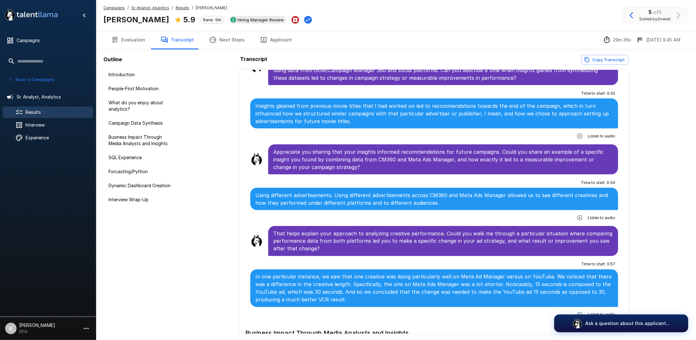
scroll to position [442, 0]
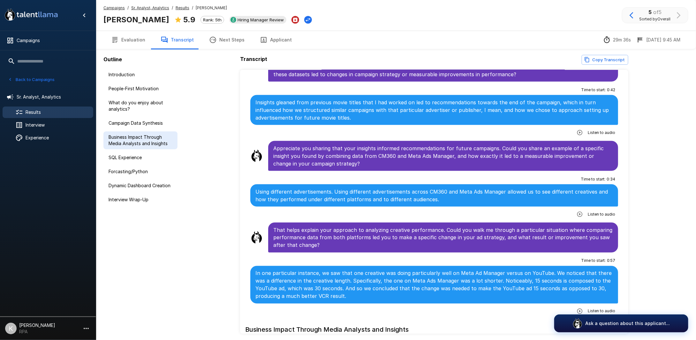
click at [159, 144] on span "Business Impact Through Media Analysts and Insights" at bounding box center [140, 140] width 64 height 13
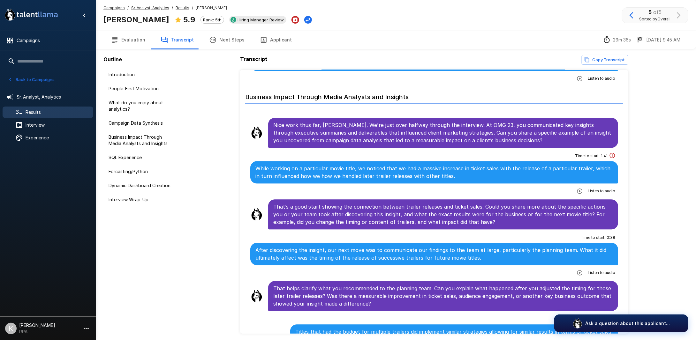
scroll to position [683, 0]
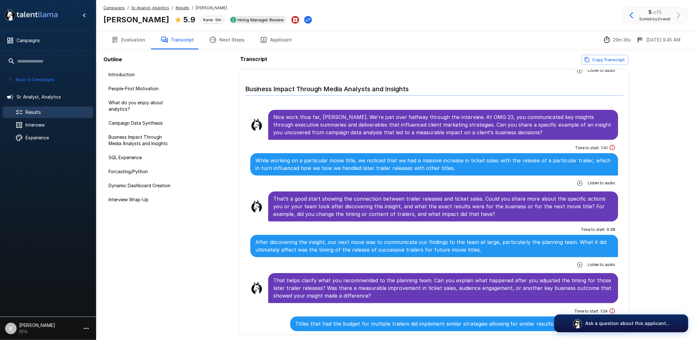
click at [595, 180] on span "Listen to audio" at bounding box center [601, 183] width 27 height 6
click at [569, 177] on div "Time to start : 1 : 41 While working on a particular movie title, we noticed th…" at bounding box center [434, 165] width 368 height 45
click at [577, 180] on icon "button" at bounding box center [579, 182] width 5 height 5
click at [550, 181] on icon "button" at bounding box center [552, 183] width 5 height 5
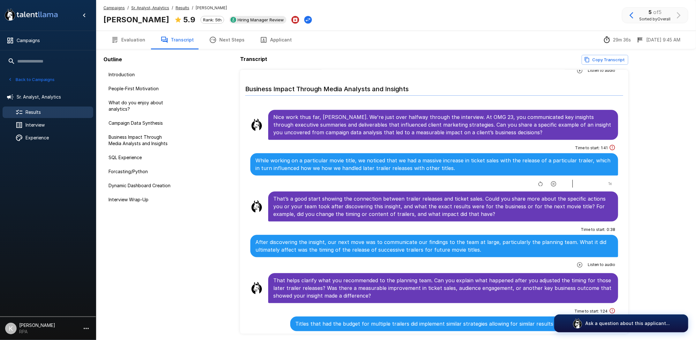
click at [550, 181] on icon "button" at bounding box center [552, 183] width 5 height 5
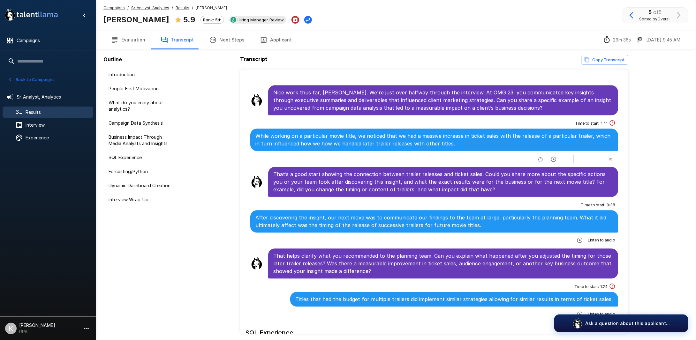
scroll to position [715, 0]
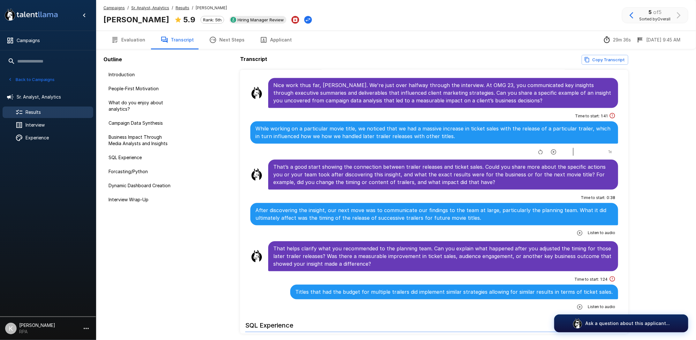
click at [183, 6] on u "Results" at bounding box center [182, 7] width 14 height 5
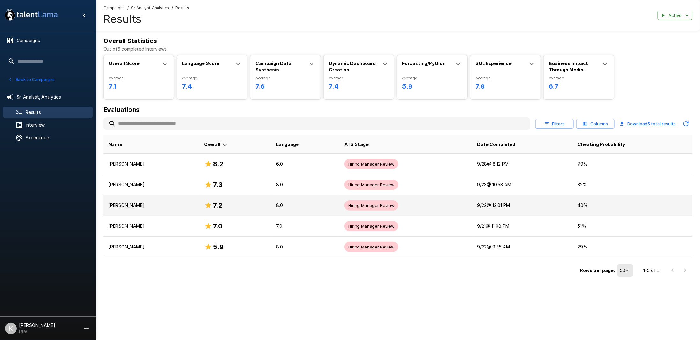
click at [447, 204] on td "Hiring Manager Review" at bounding box center [405, 205] width 133 height 21
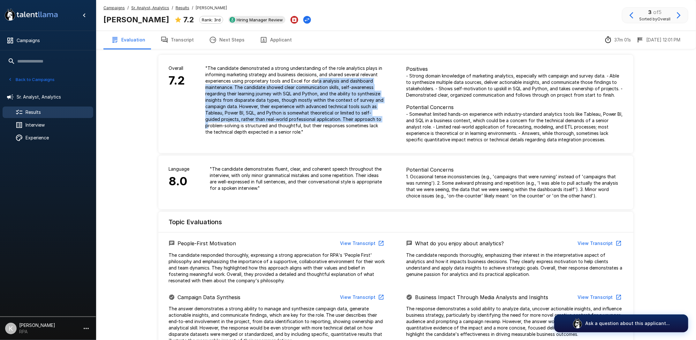
drag, startPoint x: 316, startPoint y: 79, endPoint x: 367, endPoint y: 117, distance: 63.4
click at [367, 117] on p "" The candidate demonstrated a strong understanding of the role analytics plays…" at bounding box center [295, 100] width 180 height 70
click at [182, 39] on button "Transcript" at bounding box center [177, 40] width 48 height 18
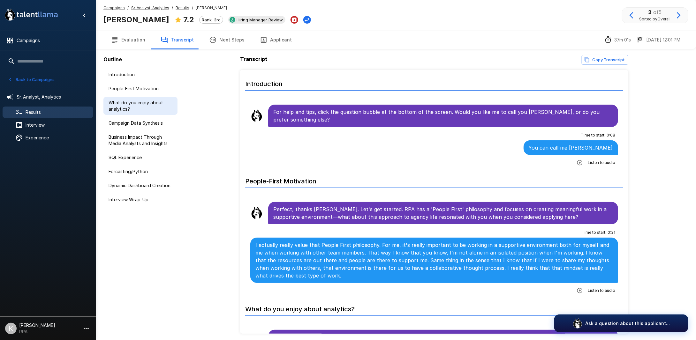
click at [138, 106] on span "What do you enjoy about analytics?" at bounding box center [140, 106] width 64 height 13
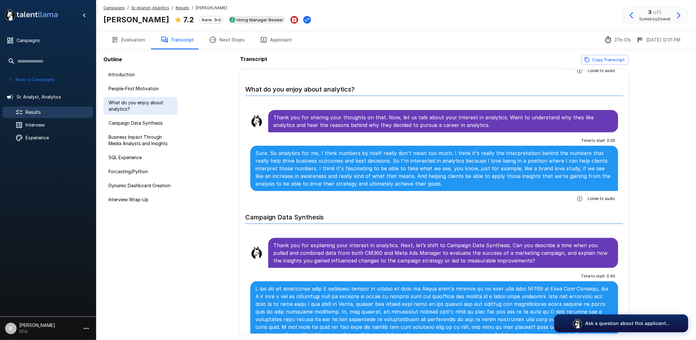
scroll to position [223, 0]
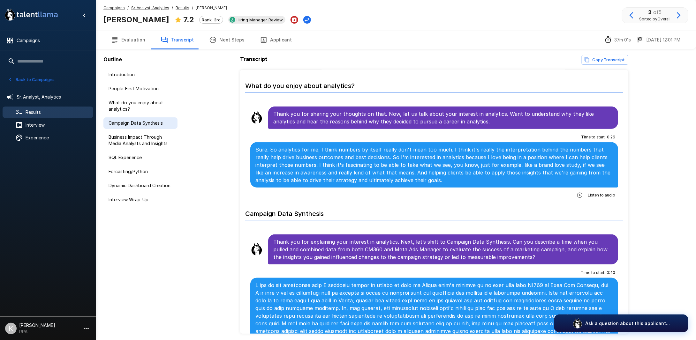
click at [140, 124] on span "Campaign Data Synthesis" at bounding box center [140, 123] width 64 height 6
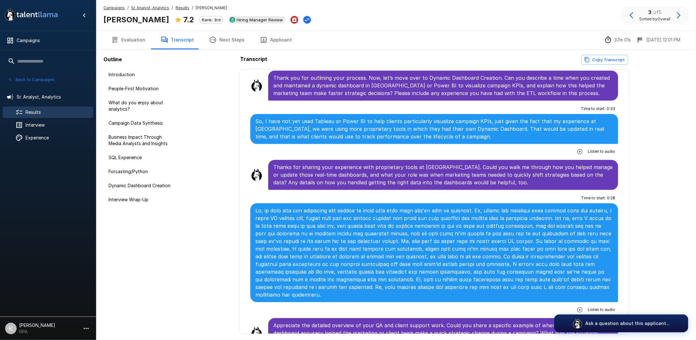
scroll to position [2041, 0]
